Goal: Find specific page/section: Find specific page/section

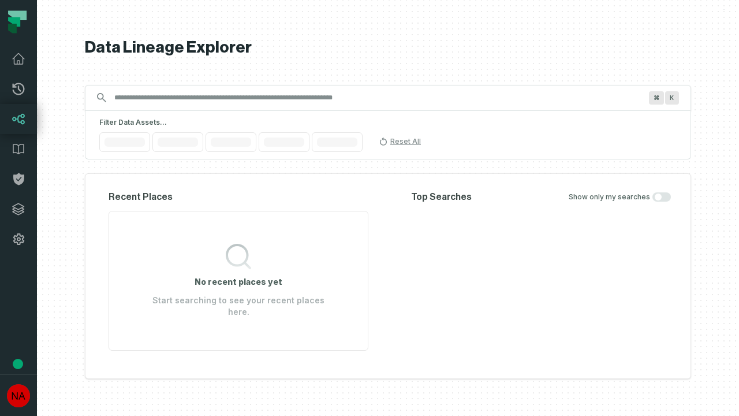
click at [18, 209] on icon at bounding box center [19, 209] width 12 height 12
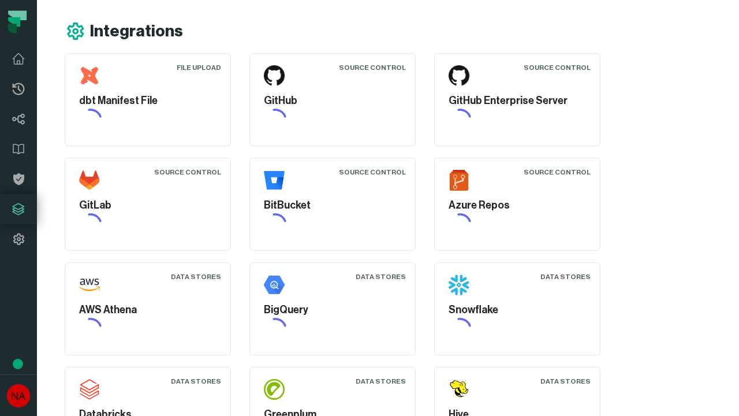
click at [18, 239] on icon at bounding box center [19, 239] width 14 height 14
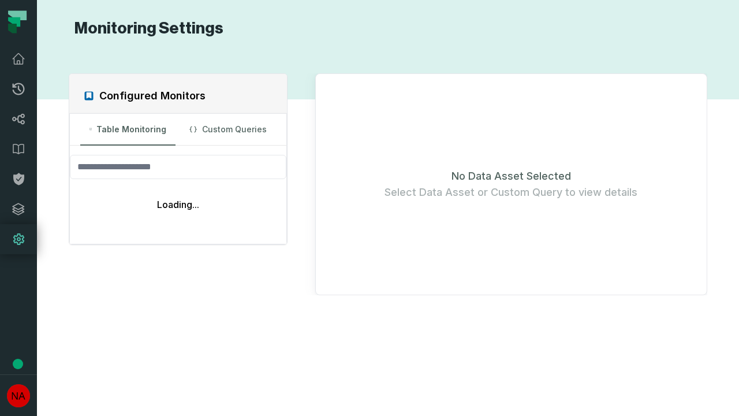
click at [18, 89] on icon at bounding box center [19, 89] width 12 height 12
